Goal: Find specific page/section: Find specific page/section

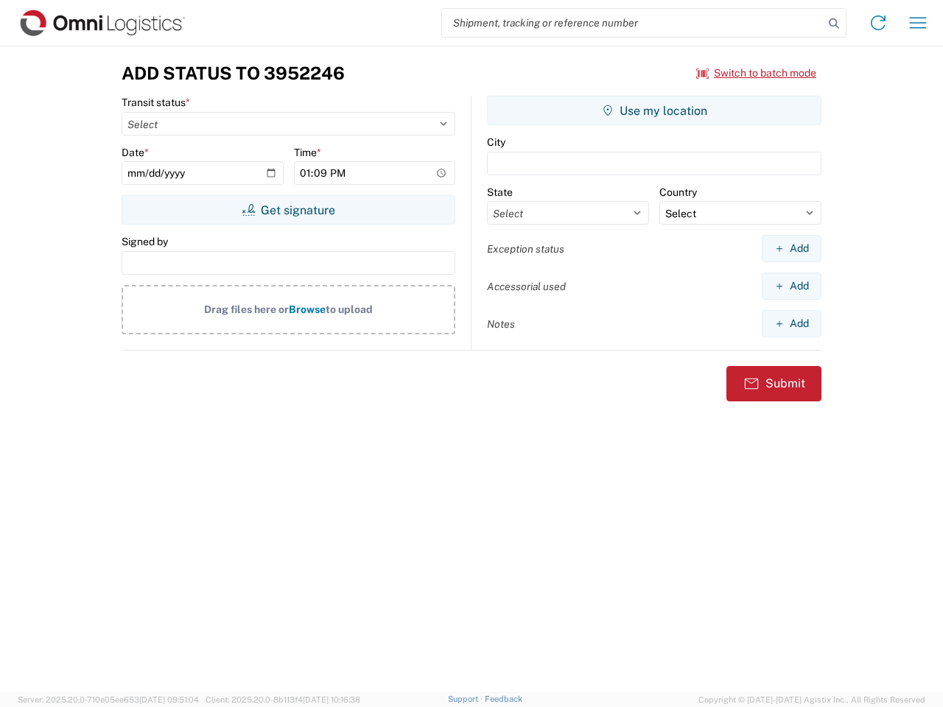
click at [633, 23] on input "search" at bounding box center [633, 23] width 382 height 28
click at [834, 24] on icon at bounding box center [834, 23] width 21 height 21
click at [878, 23] on icon at bounding box center [878, 23] width 24 height 24
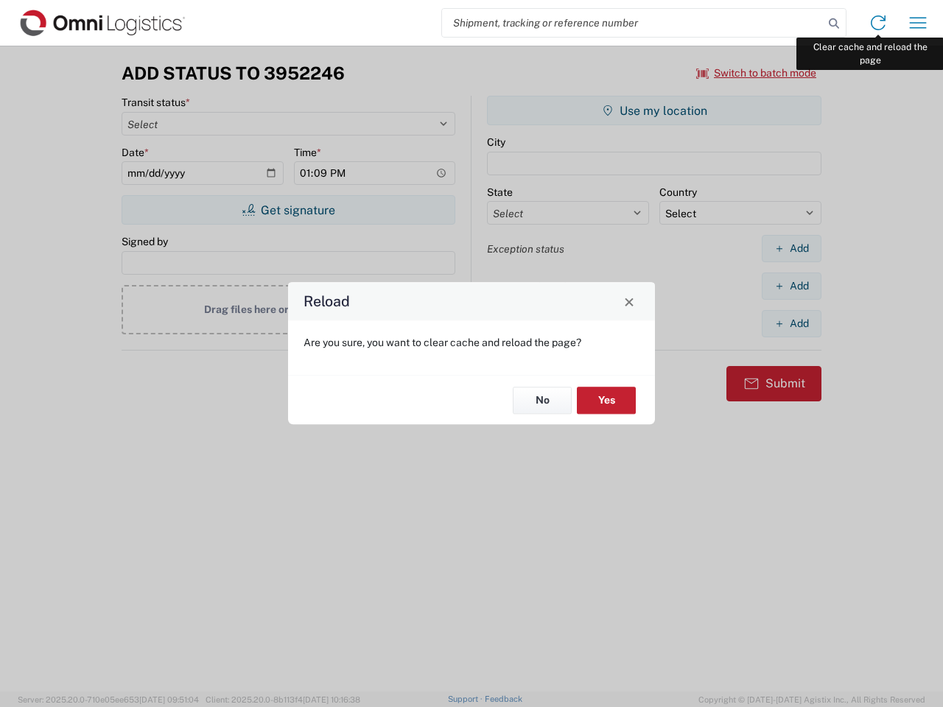
click at [918, 23] on div "Reload Are you sure, you want to clear cache and reload the page? No Yes" at bounding box center [471, 353] width 943 height 707
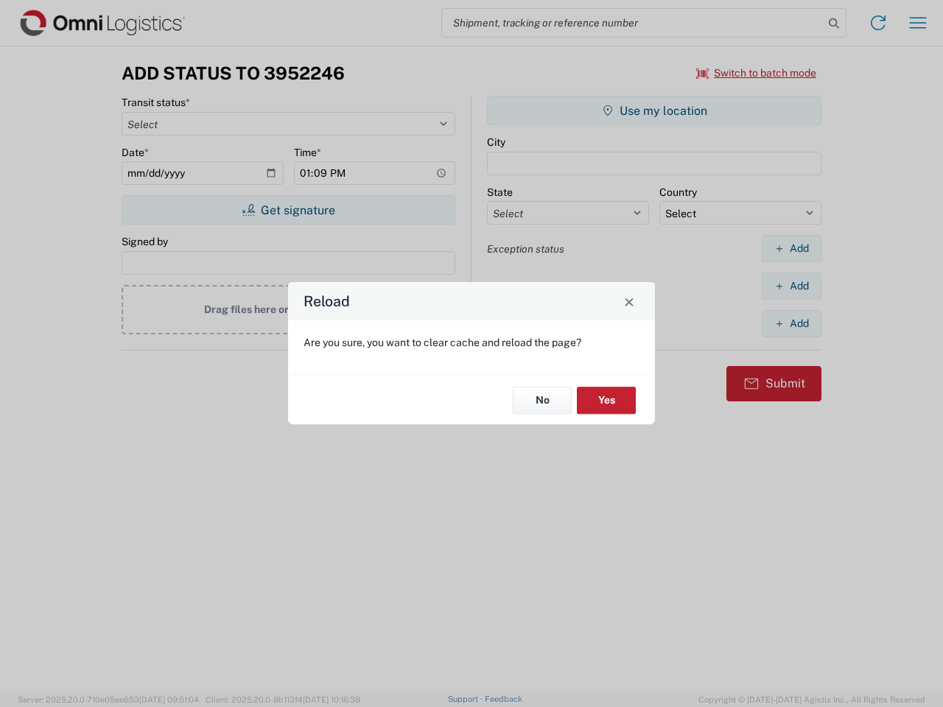
click at [757, 73] on div "Reload Are you sure, you want to clear cache and reload the page? No Yes" at bounding box center [471, 353] width 943 height 707
click at [288, 210] on div "Reload Are you sure, you want to clear cache and reload the page? No Yes" at bounding box center [471, 353] width 943 height 707
click at [654, 111] on div "Reload Are you sure, you want to clear cache and reload the page? No Yes" at bounding box center [471, 353] width 943 height 707
click at [791, 248] on div "Reload Are you sure, you want to clear cache and reload the page? No Yes" at bounding box center [471, 353] width 943 height 707
click at [791, 286] on div "Reload Are you sure, you want to clear cache and reload the page? No Yes" at bounding box center [471, 353] width 943 height 707
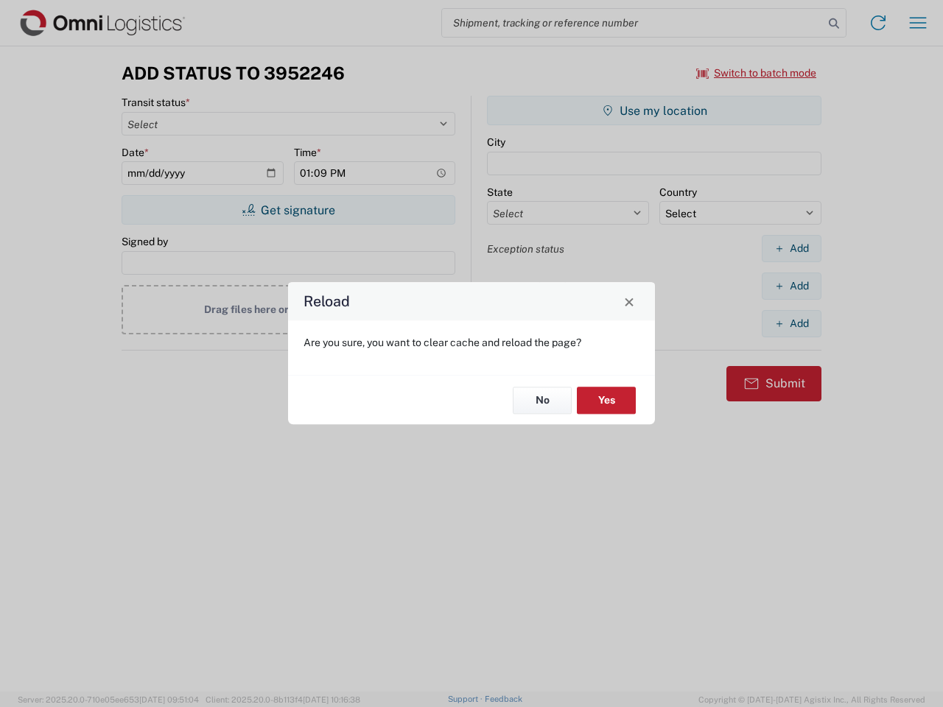
click at [791, 323] on div "Reload Are you sure, you want to clear cache and reload the page? No Yes" at bounding box center [471, 353] width 943 height 707
